Goal: Check status

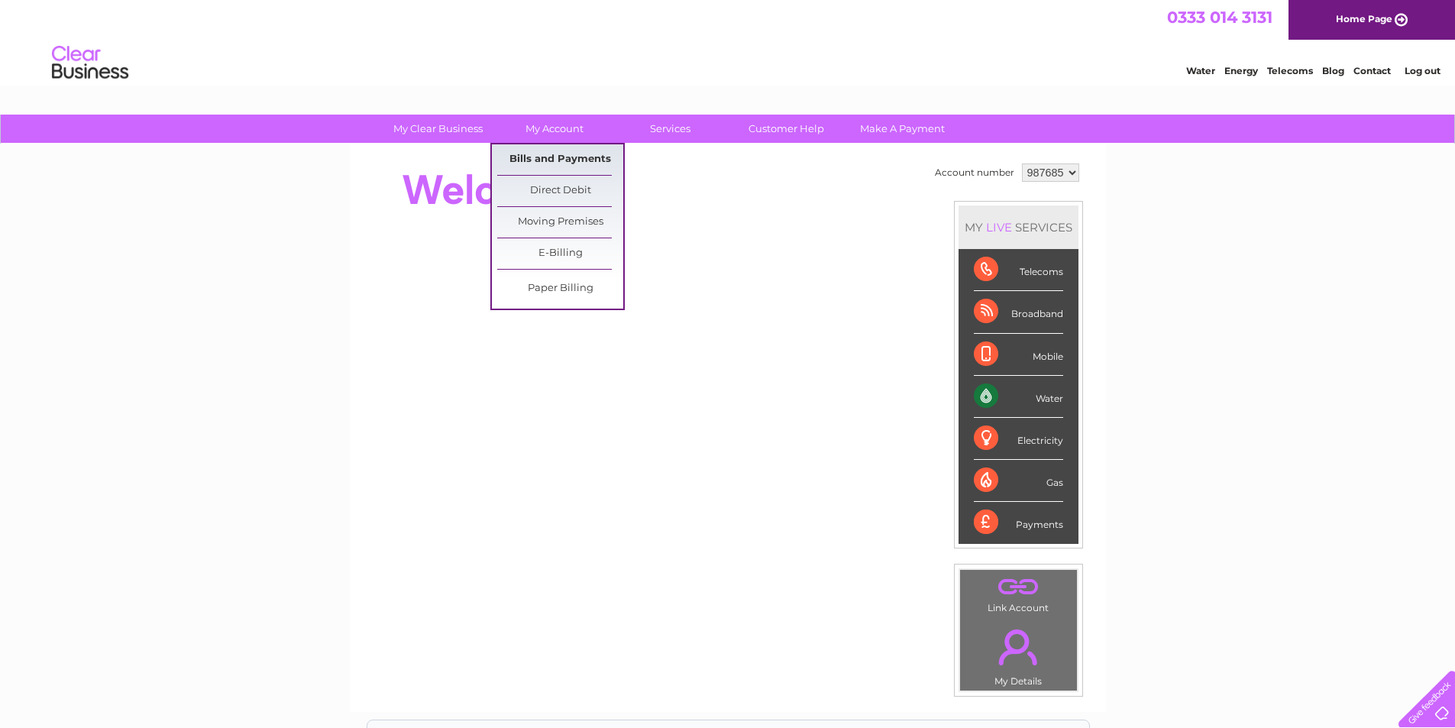
click at [541, 160] on link "Bills and Payments" at bounding box center [560, 159] width 126 height 31
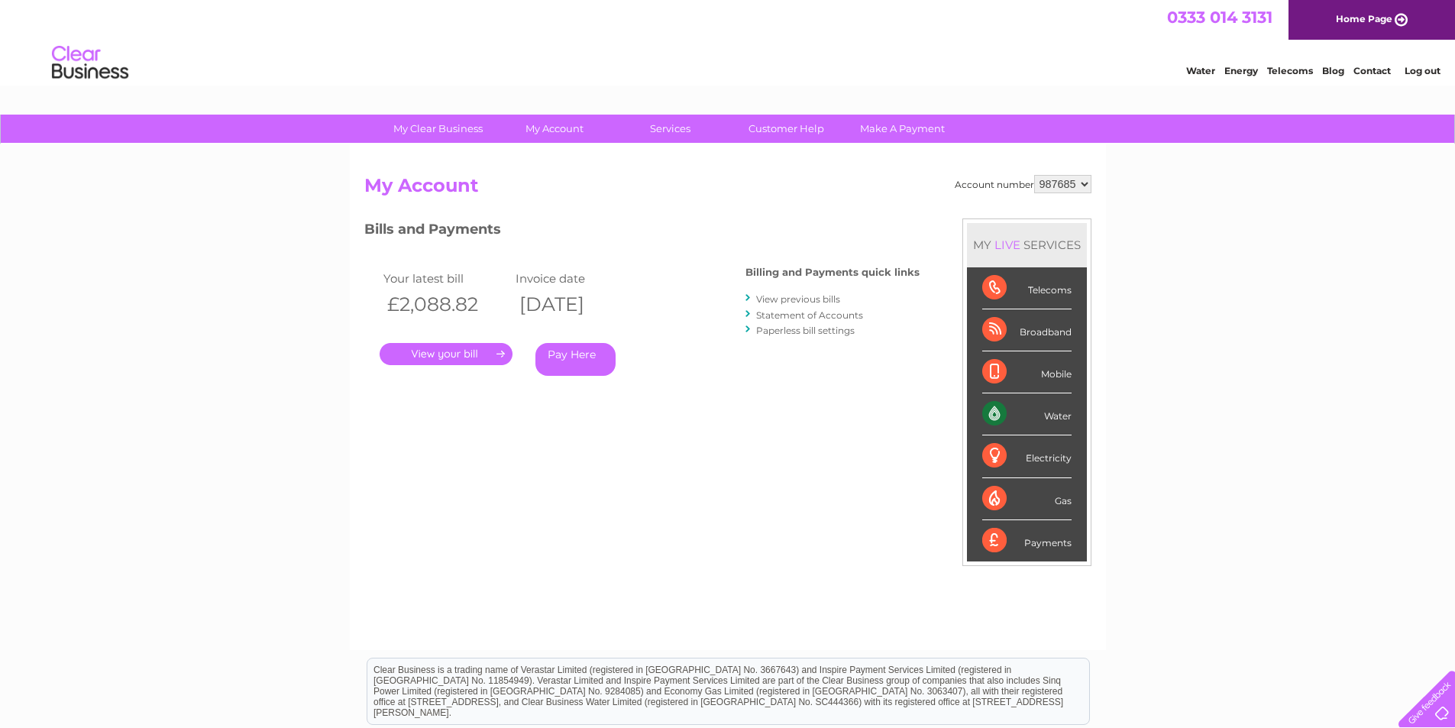
click at [845, 313] on link "Statement of Accounts" at bounding box center [809, 314] width 107 height 11
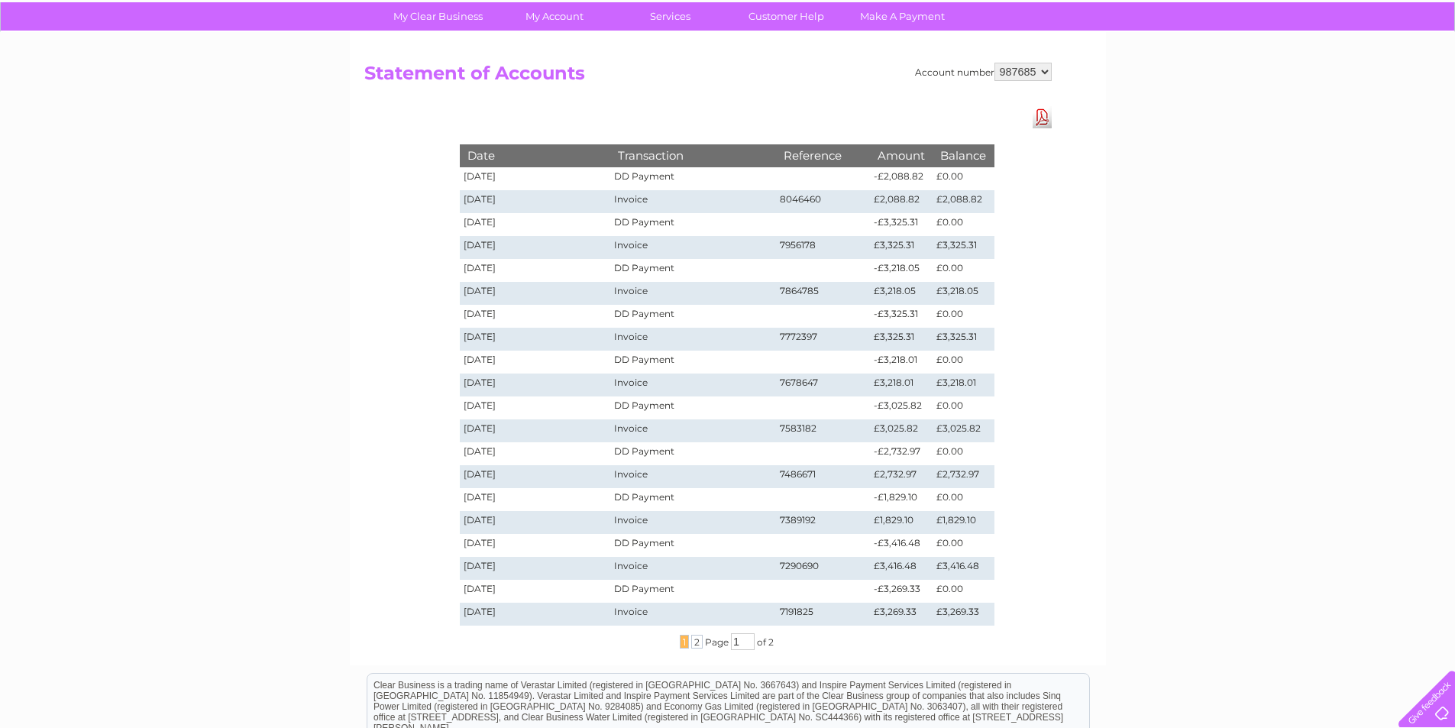
scroll to position [76, 0]
